Goal: Register for event/course

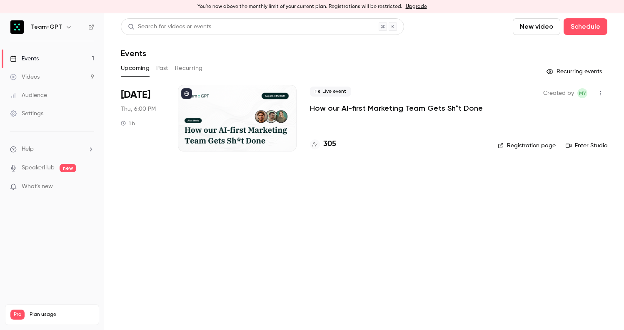
click at [314, 110] on p "How our AI-first Marketing Team Gets Sh*t Done" at bounding box center [396, 108] width 173 height 10
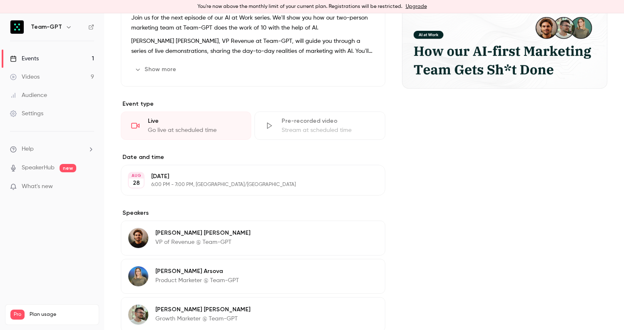
scroll to position [110, 0]
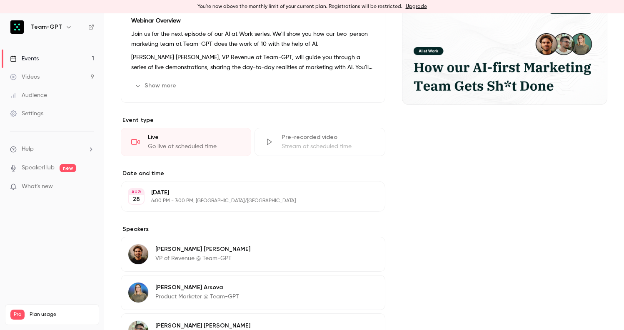
click at [173, 138] on div "Live" at bounding box center [194, 137] width 93 height 8
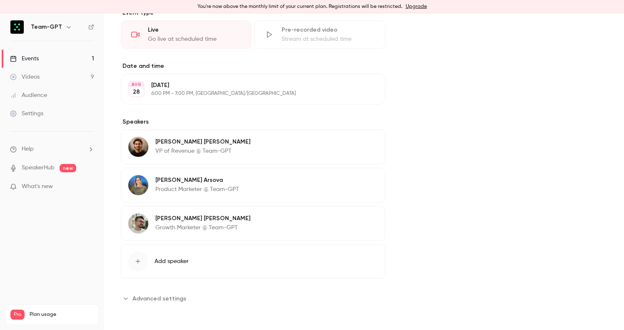
scroll to position [0, 0]
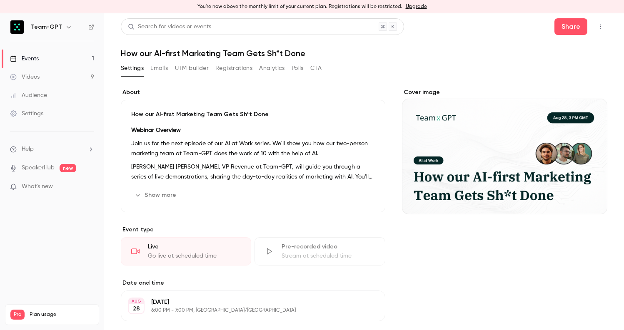
click at [594, 24] on button "button" at bounding box center [600, 26] width 13 height 13
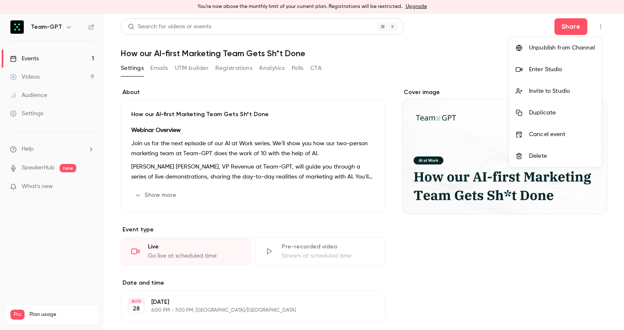
click at [590, 24] on div at bounding box center [312, 165] width 624 height 330
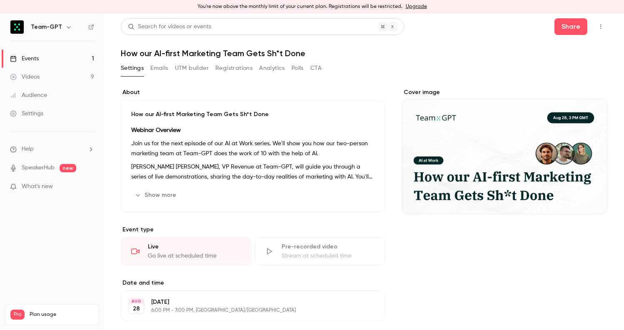
click at [594, 24] on button "button" at bounding box center [600, 26] width 13 height 13
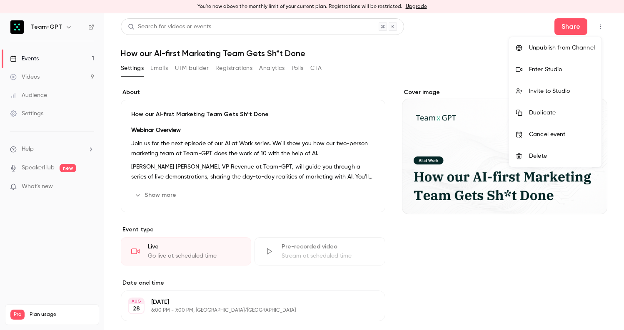
click at [526, 76] on li "Enter Studio" at bounding box center [555, 70] width 92 height 22
